Goal: Communication & Community: Answer question/provide support

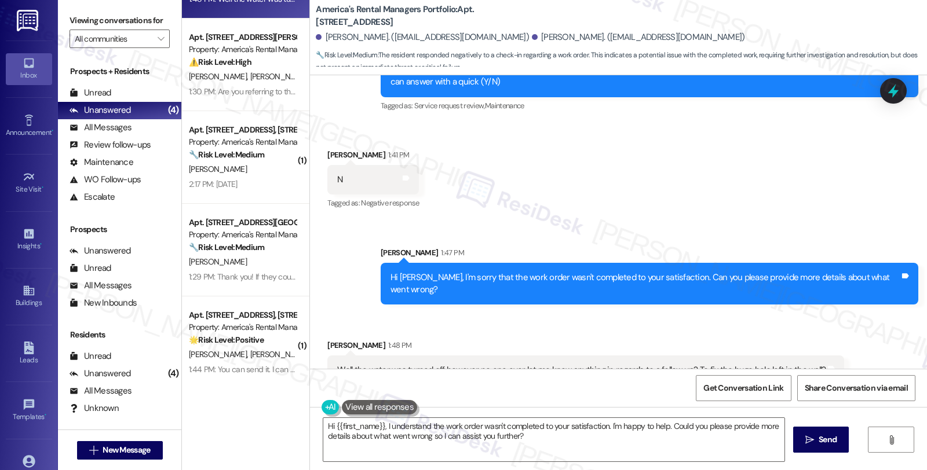
scroll to position [75, 0]
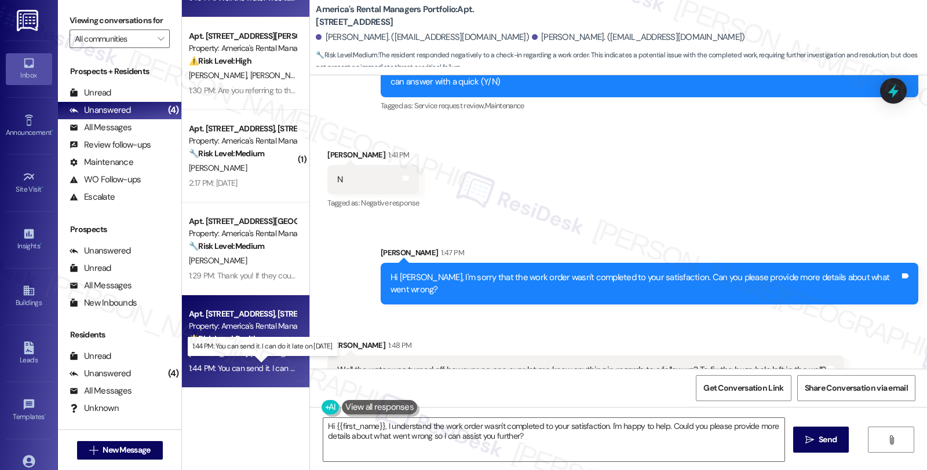
click at [264, 368] on div "1:44 PM: You can send it. I can do it late on [DATE]. 1:44 PM: You can send it.…" at bounding box center [271, 368] width 165 height 10
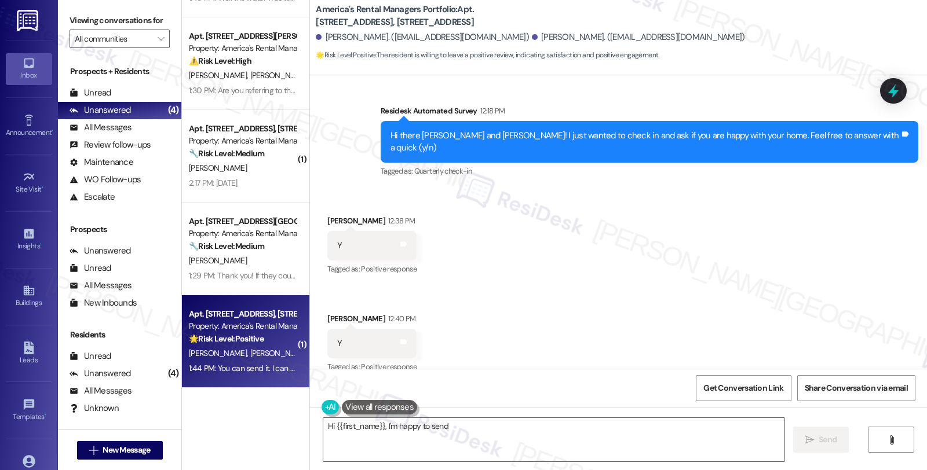
scroll to position [539, 0]
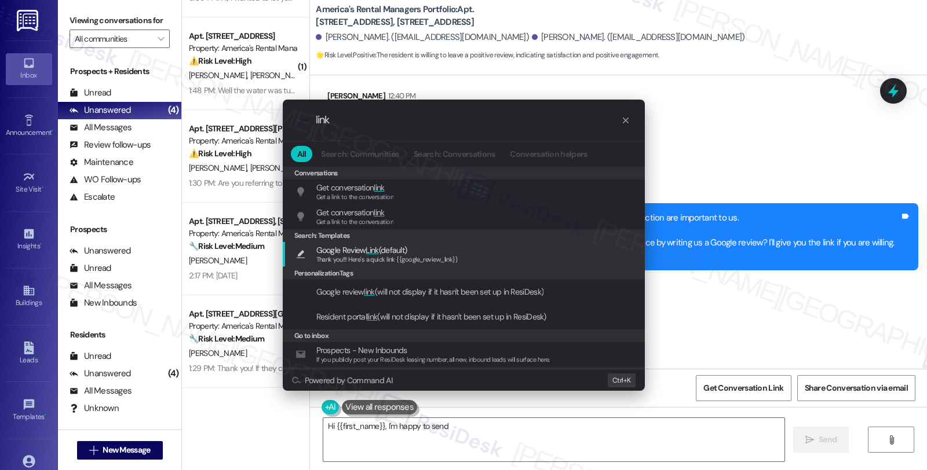
type input "link"
click at [444, 261] on span "Thank you!!! Here's a quick link {{google_review_link}}" at bounding box center [387, 259] width 142 height 8
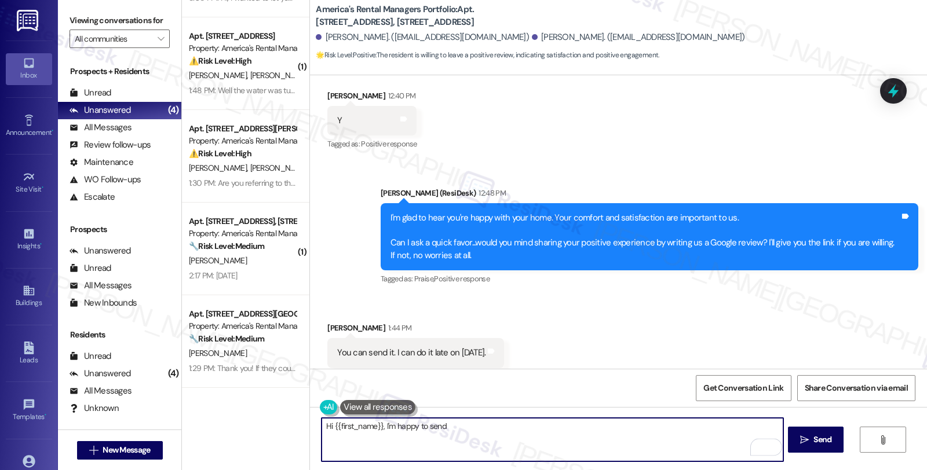
click at [321, 426] on textarea "Thank you!!! Here's a quick link {{google_review_link}}" at bounding box center [551, 439] width 461 height 43
click at [386, 429] on textarea "Sounds good, thanks you! Here's a quick link {{google_review_link}}" at bounding box center [551, 439] width 461 height 43
type textarea "Sounds good, thank you! Here's a quick link {{google_review_link}}"
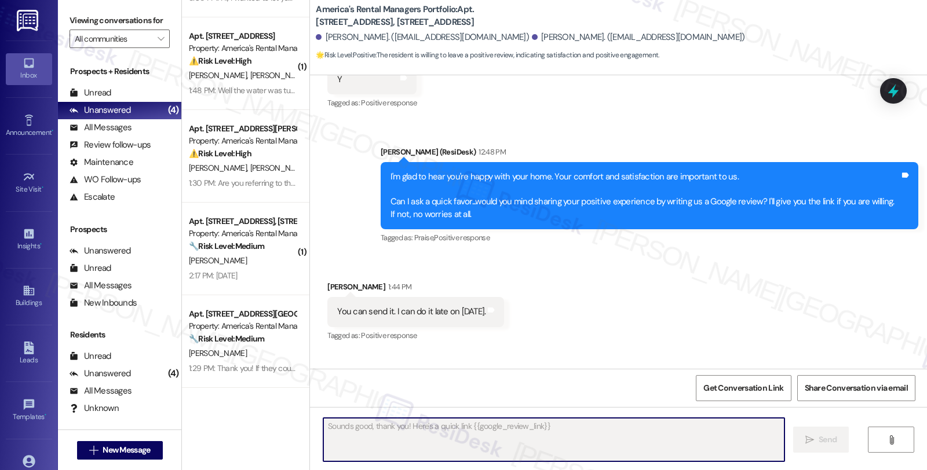
scroll to position [620, 0]
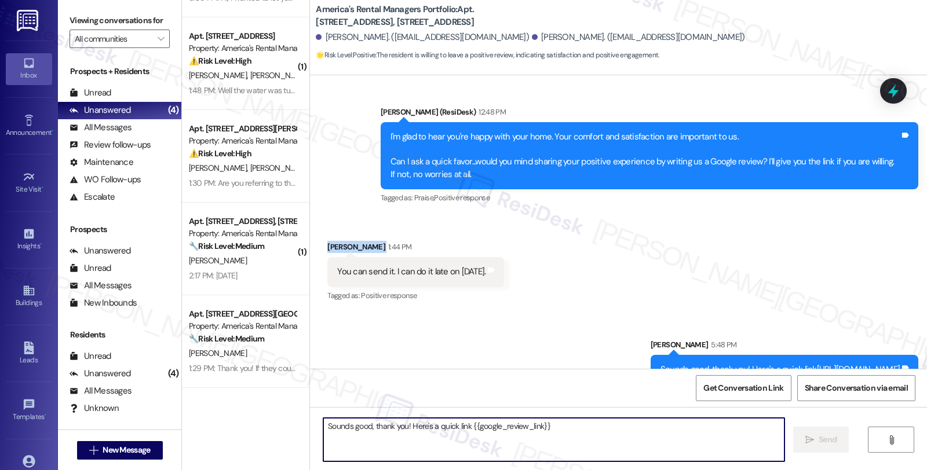
drag, startPoint x: 317, startPoint y: 220, endPoint x: 369, endPoint y: 222, distance: 52.7
click at [369, 232] on div "Received via SMS [PERSON_NAME] 1:44 PM You can send it. I can do it late on [DA…" at bounding box center [415, 272] width 194 height 80
copy div "[PERSON_NAME]"
click at [753, 397] on span "Get Conversation Link" at bounding box center [743, 388] width 85 height 25
click at [397, 429] on textarea "Sounds good, thank you! Here's a quick link {{google_review_link}}" at bounding box center [553, 439] width 461 height 43
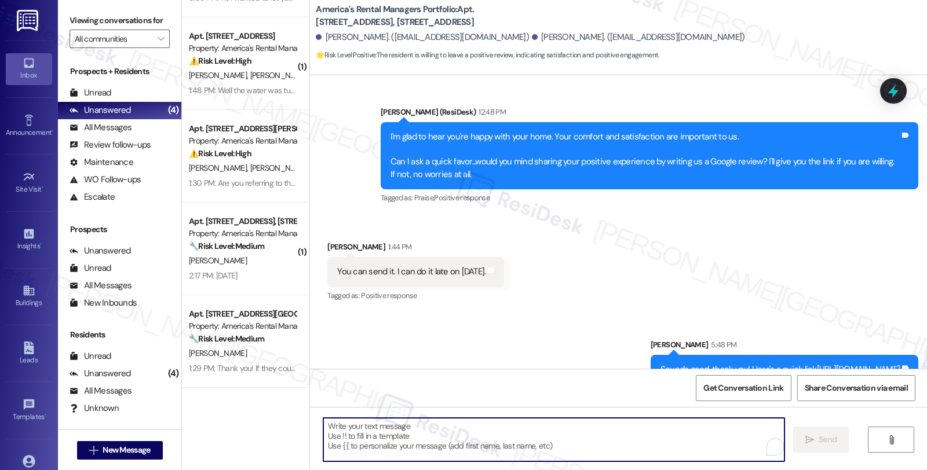
paste textarea "You may leave your review at your convenience. I would also appreciate if you c…"
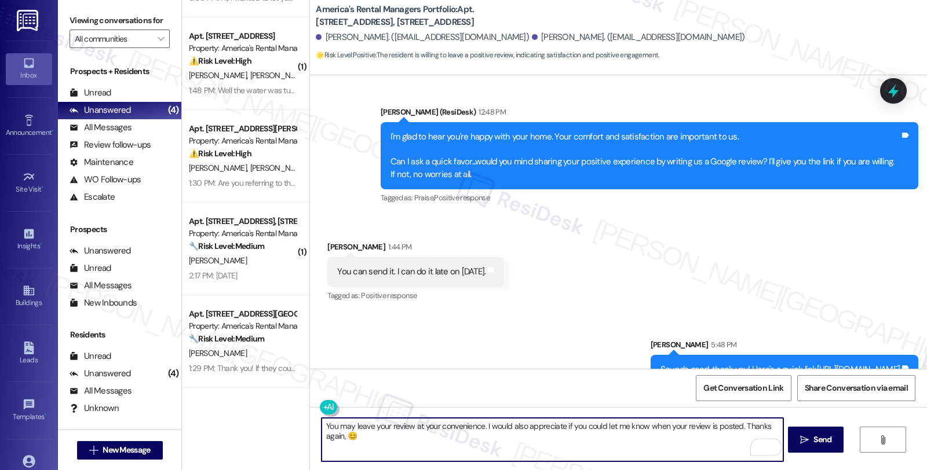
click at [327, 241] on div "[PERSON_NAME] 1:44 PM" at bounding box center [415, 249] width 177 height 16
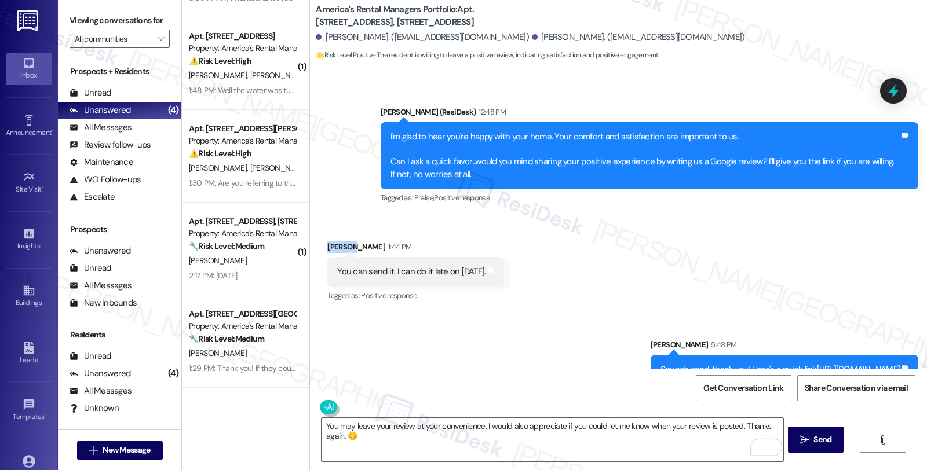
click at [327, 241] on div "[PERSON_NAME] 1:44 PM" at bounding box center [415, 249] width 177 height 16
copy div "[PERSON_NAME]"
click at [339, 433] on textarea "You may leave your review at your convenience. I would also appreciate if you c…" at bounding box center [551, 439] width 461 height 43
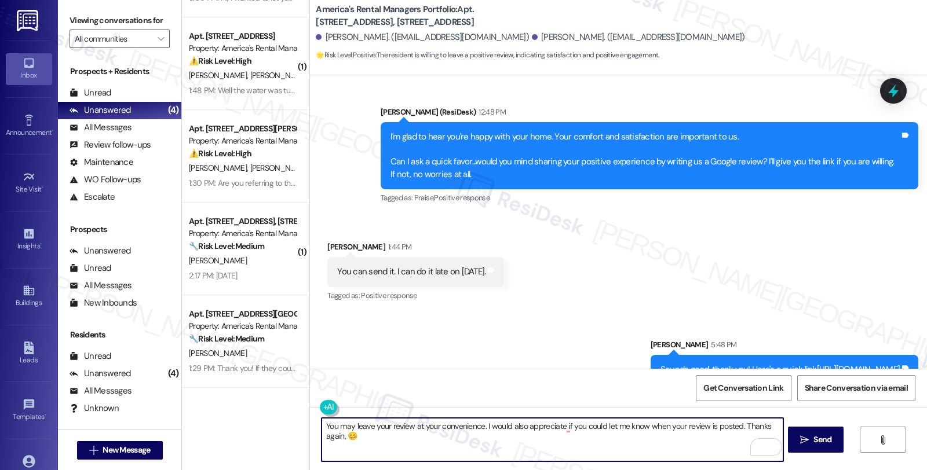
paste textarea "[PERSON_NAME]"
type textarea "You may leave your review at your convenience. I would also appreciate if you c…"
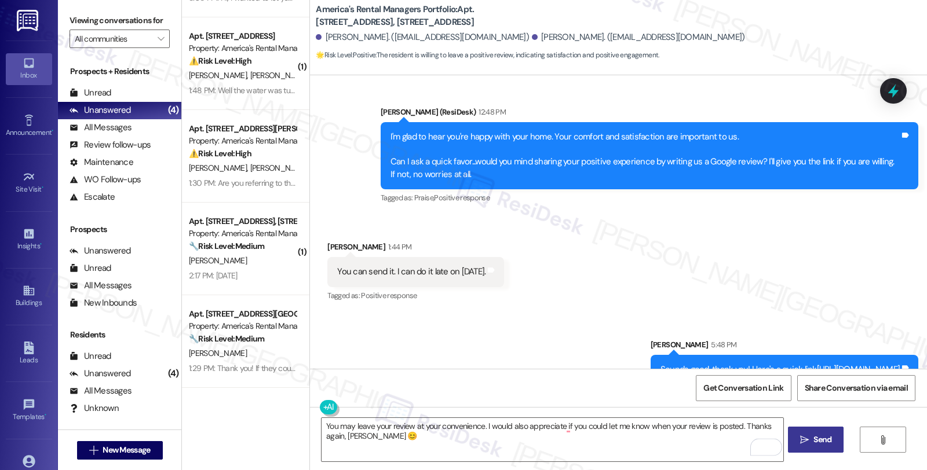
click at [802, 431] on button " Send" at bounding box center [816, 440] width 56 height 26
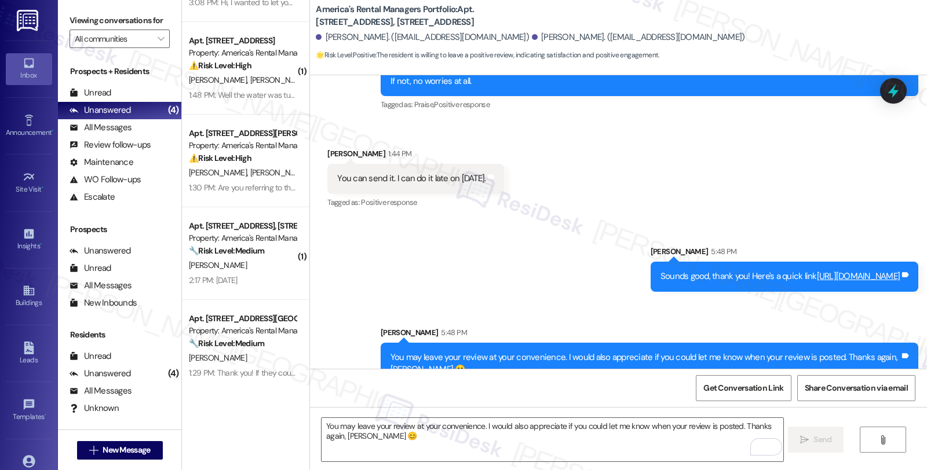
scroll to position [168, 0]
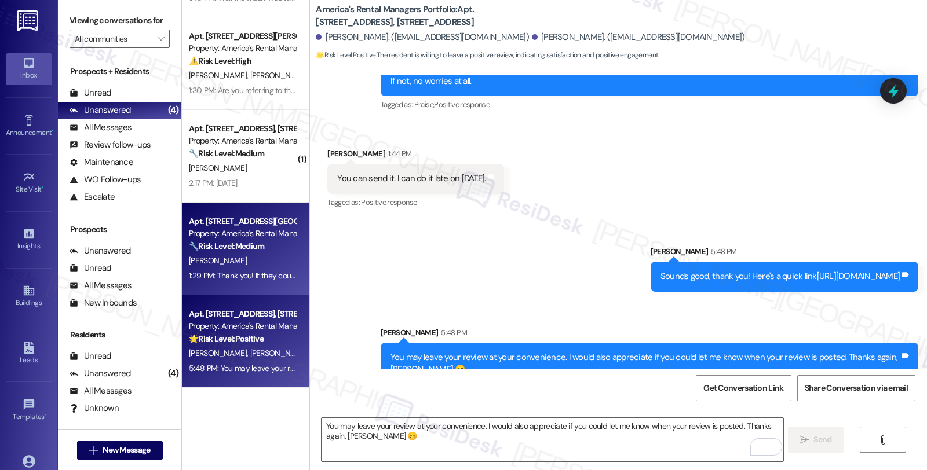
click at [280, 257] on div "[PERSON_NAME]" at bounding box center [242, 261] width 109 height 14
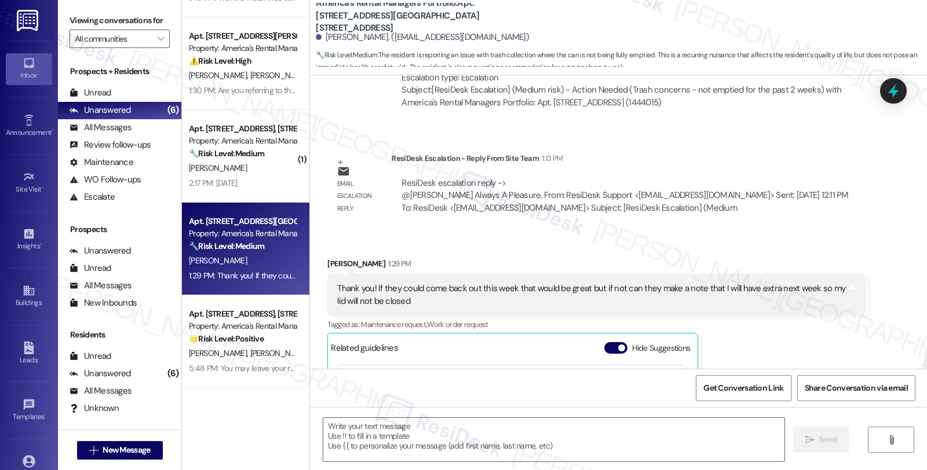
scroll to position [827, 0]
